Goal: Entertainment & Leisure: Consume media (video, audio)

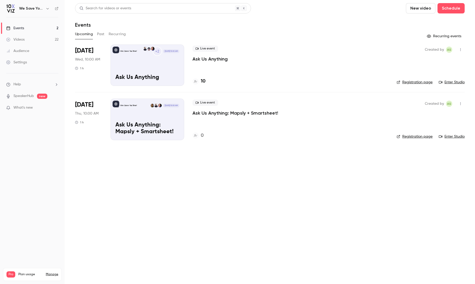
click at [155, 63] on div "We Save You Time! +2 [DATE] 10:00 AM Ask Us Anything" at bounding box center [147, 65] width 74 height 41
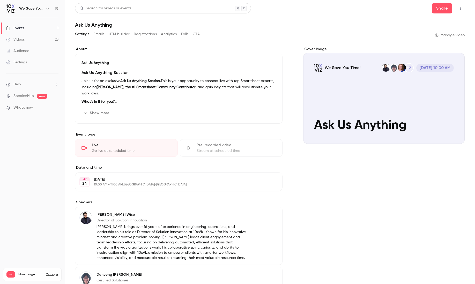
click at [95, 35] on button "Emails" at bounding box center [98, 34] width 11 height 8
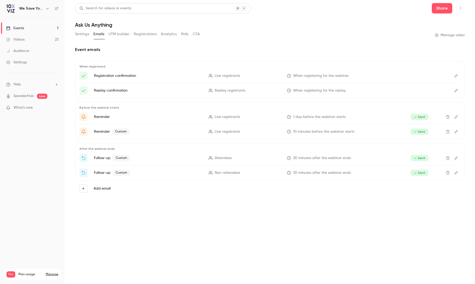
click at [18, 28] on div "Events" at bounding box center [15, 28] width 18 height 5
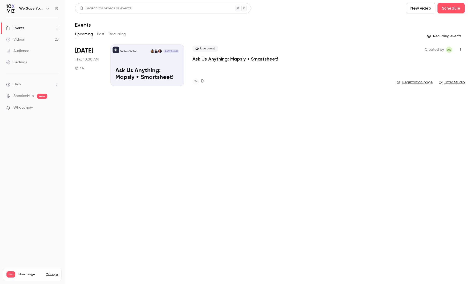
click at [98, 35] on button "Past" at bounding box center [101, 34] width 8 height 8
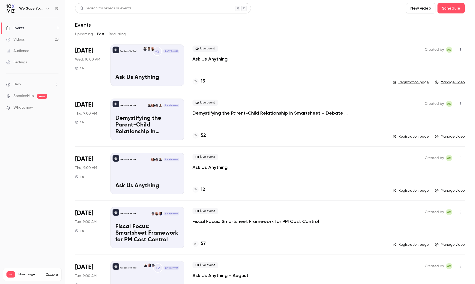
click at [156, 56] on div "+2" at bounding box center [157, 51] width 9 height 9
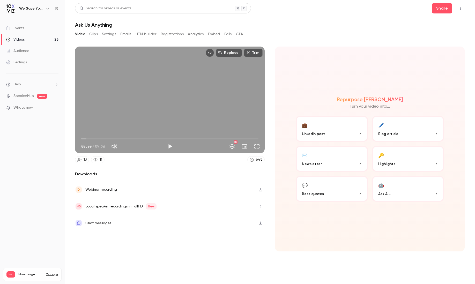
click at [93, 34] on button "Clips" at bounding box center [93, 34] width 9 height 8
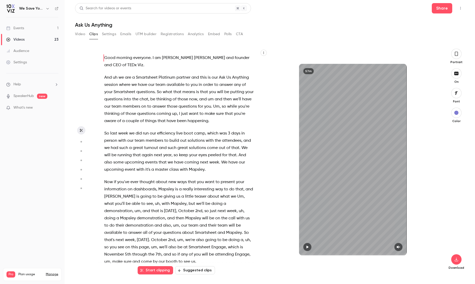
click at [80, 142] on icon "button" at bounding box center [81, 142] width 5 height 4
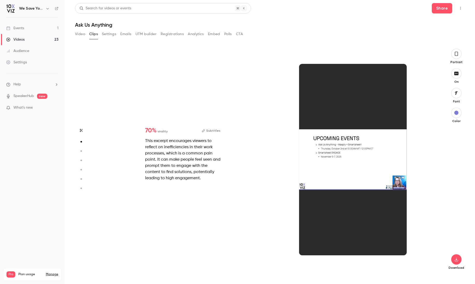
scroll to position [226, 0]
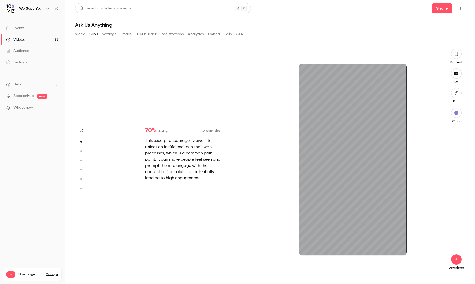
click at [82, 151] on icon "button" at bounding box center [81, 151] width 5 height 4
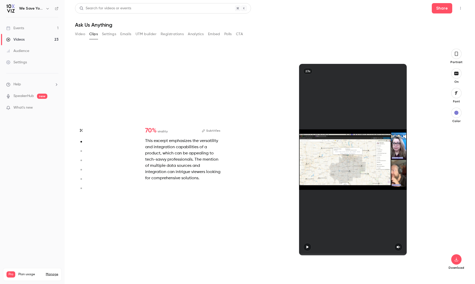
type input "*"
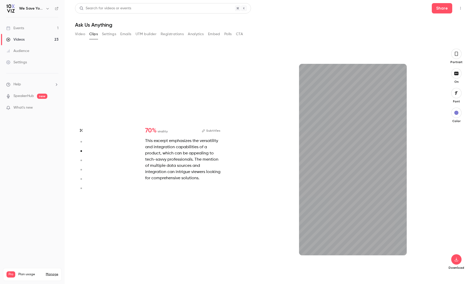
scroll to position [452, 0]
click at [81, 160] on circle "button" at bounding box center [81, 161] width 2 height 2
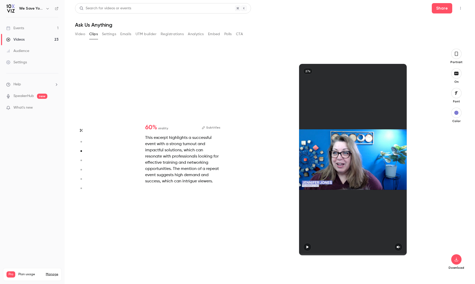
type input "*"
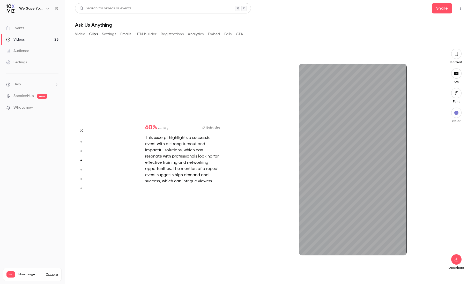
scroll to position [678, 0]
click at [81, 169] on circle "button" at bounding box center [81, 170] width 2 height 2
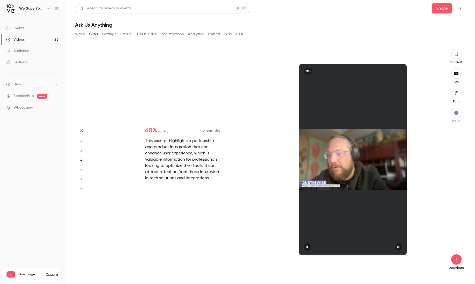
type input "*"
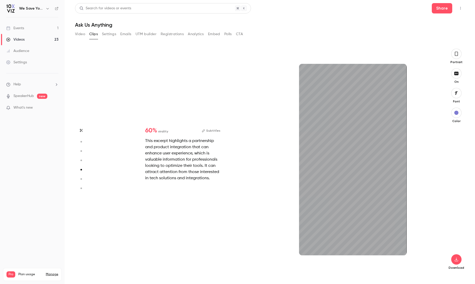
scroll to position [905, 0]
click at [82, 180] on icon "button" at bounding box center [81, 179] width 5 height 4
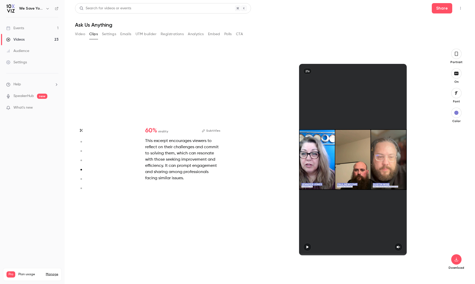
type input "*"
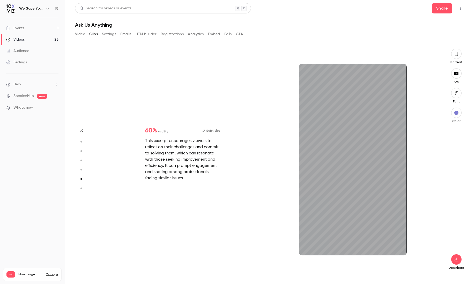
scroll to position [1131, 0]
click at [82, 180] on icon "button" at bounding box center [81, 179] width 5 height 4
click at [82, 189] on circle "button" at bounding box center [81, 189] width 2 height 2
type input "*"
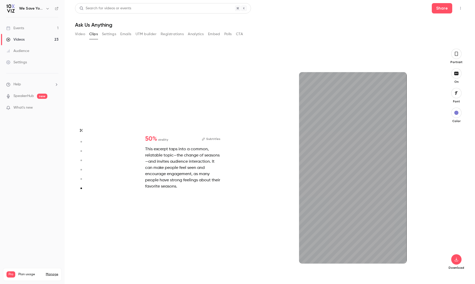
scroll to position [1349, 0]
click at [82, 142] on icon "button" at bounding box center [81, 142] width 5 height 4
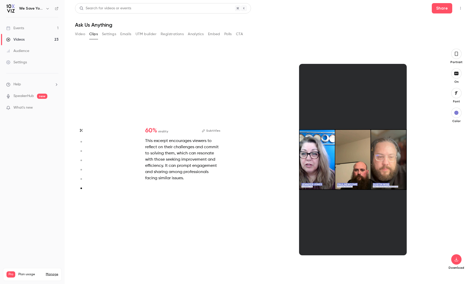
type input "*"
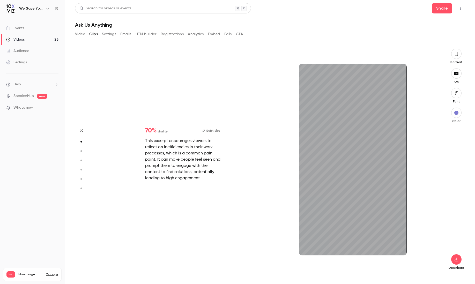
scroll to position [94, 0]
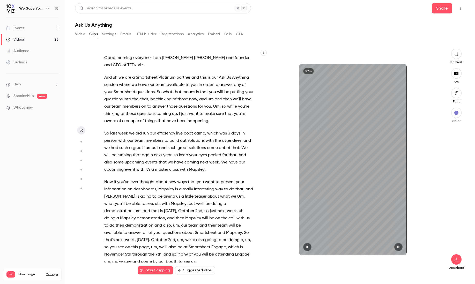
type input "*"
